Goal: Task Accomplishment & Management: Manage account settings

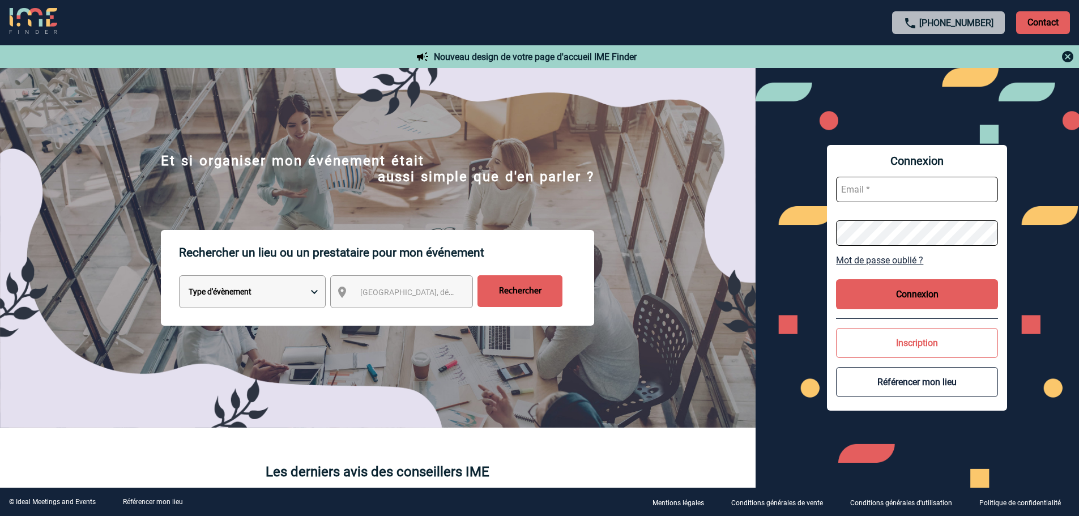
type input "sgomez@ime-groupe.com"
click at [977, 291] on button "Connexion" at bounding box center [917, 294] width 162 height 30
